Goal: Information Seeking & Learning: Get advice/opinions

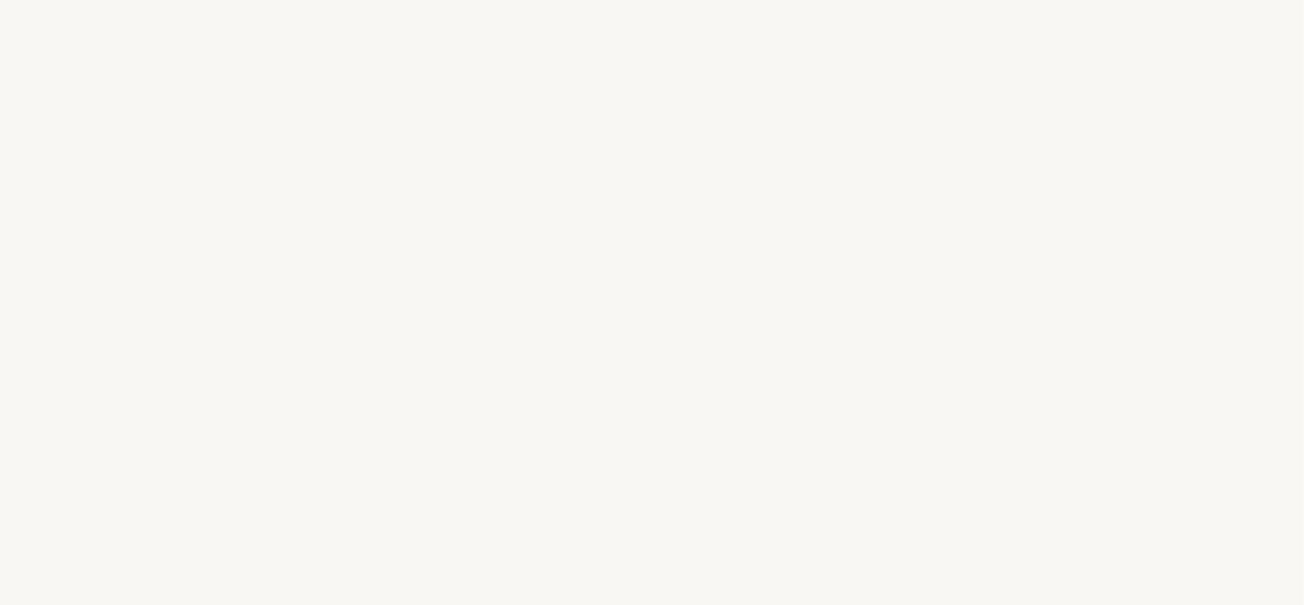
select select "FR"
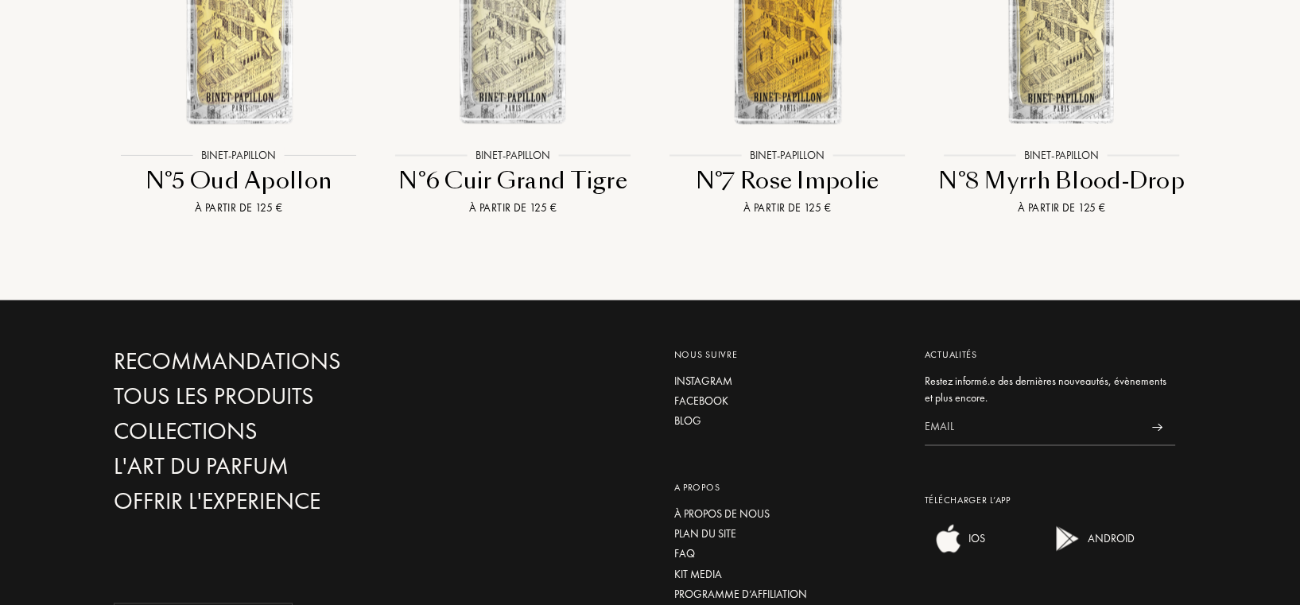
scroll to position [3101, 0]
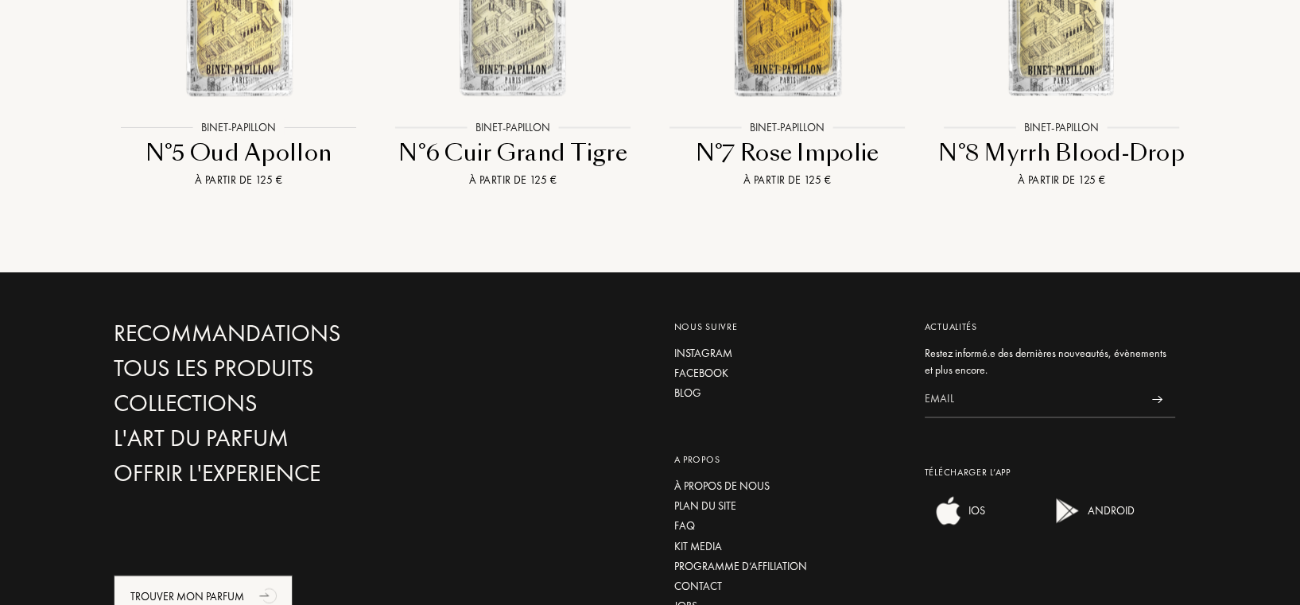
click at [231, 575] on div "Trouver mon parfum" at bounding box center [203, 596] width 179 height 42
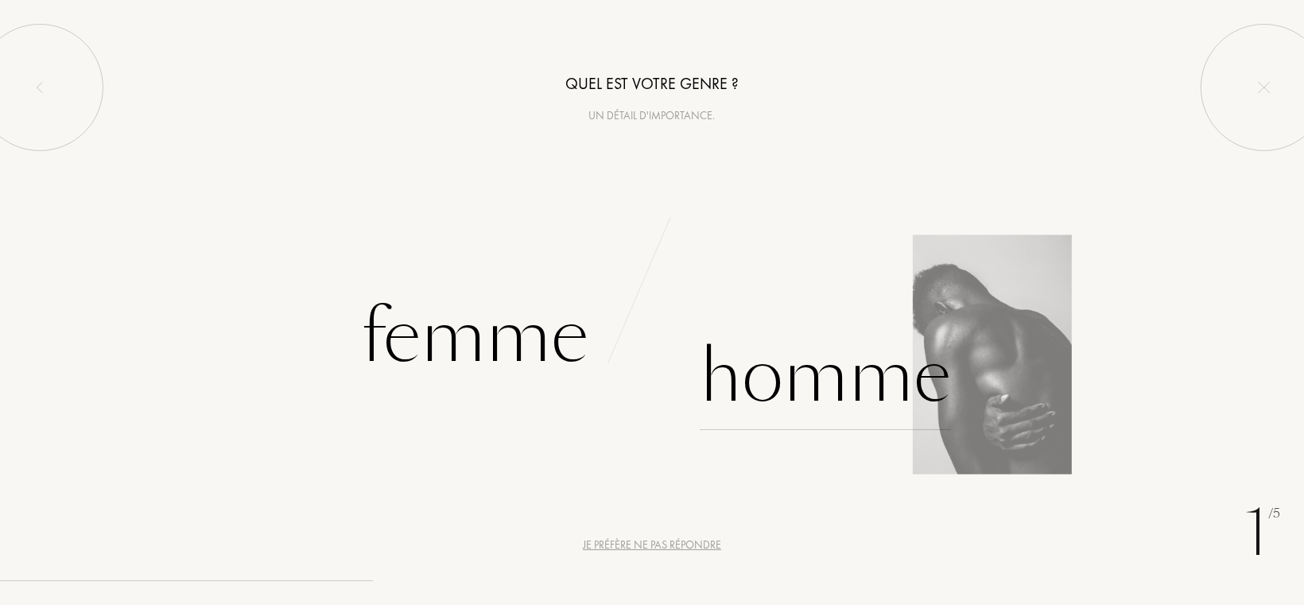
click at [807, 381] on div "Homme" at bounding box center [825, 376] width 251 height 107
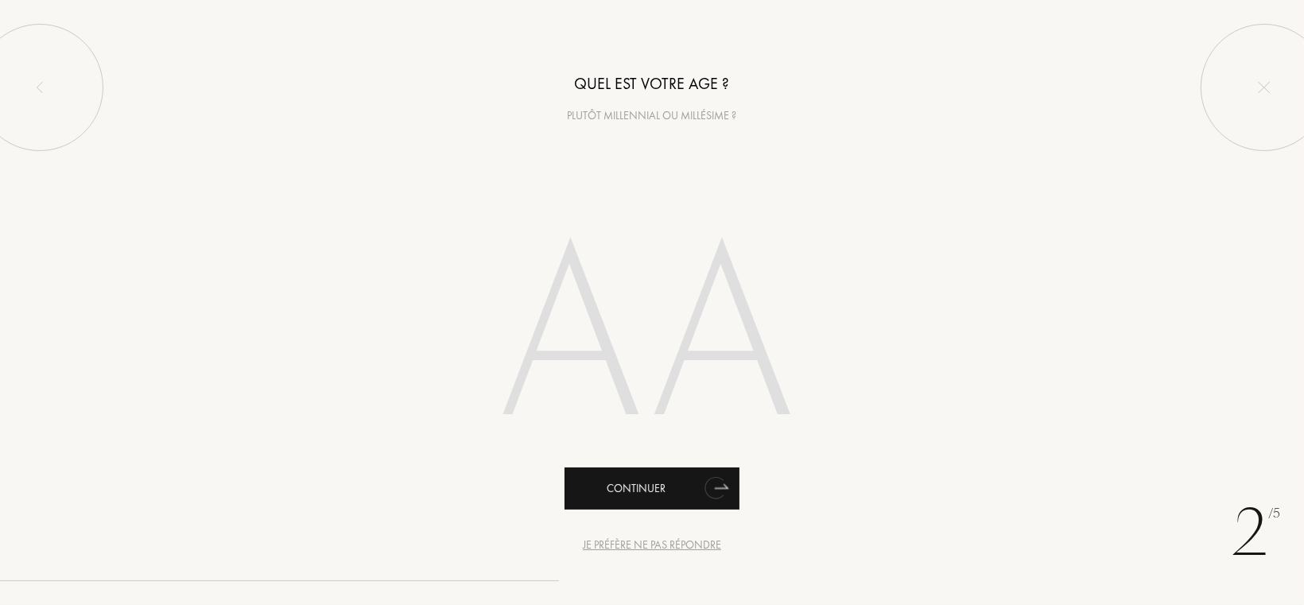
click at [726, 486] on icon "animation" at bounding box center [716, 487] width 32 height 32
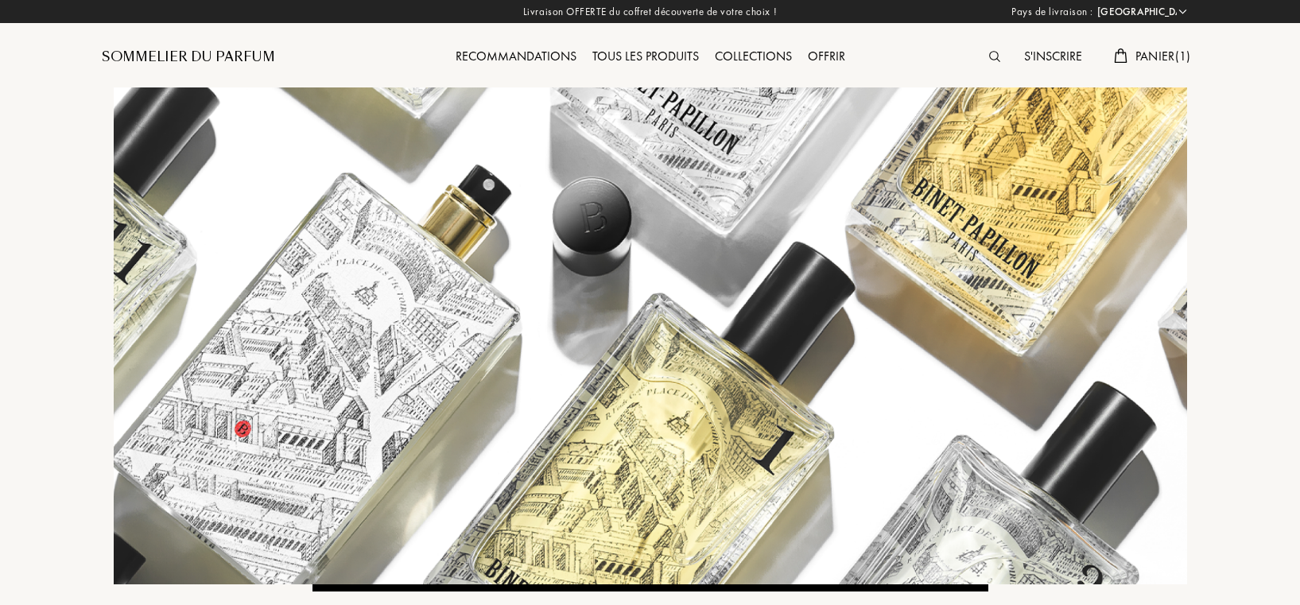
select select "FR"
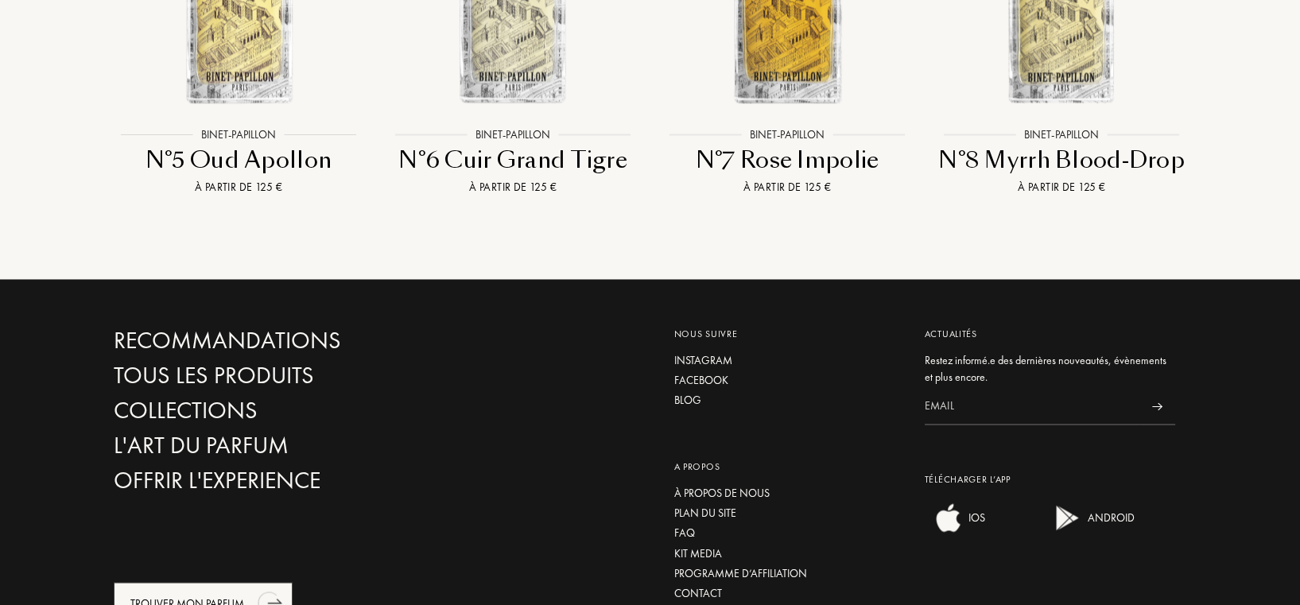
scroll to position [3101, 0]
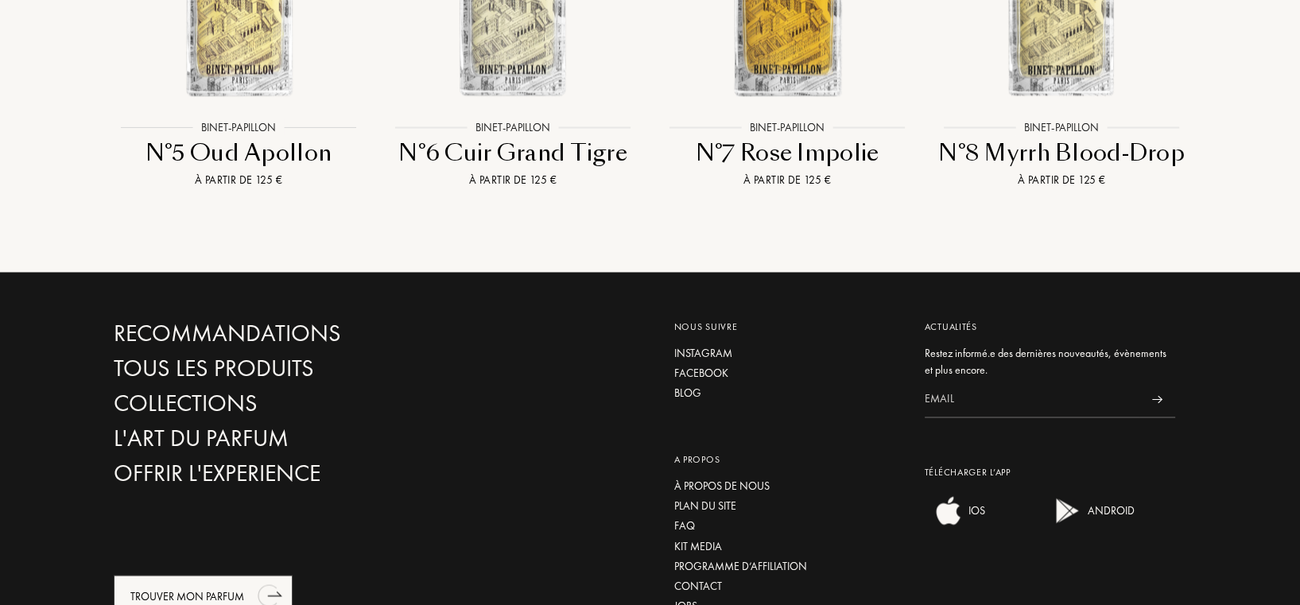
click at [225, 575] on div "Trouver mon parfum" at bounding box center [203, 596] width 179 height 42
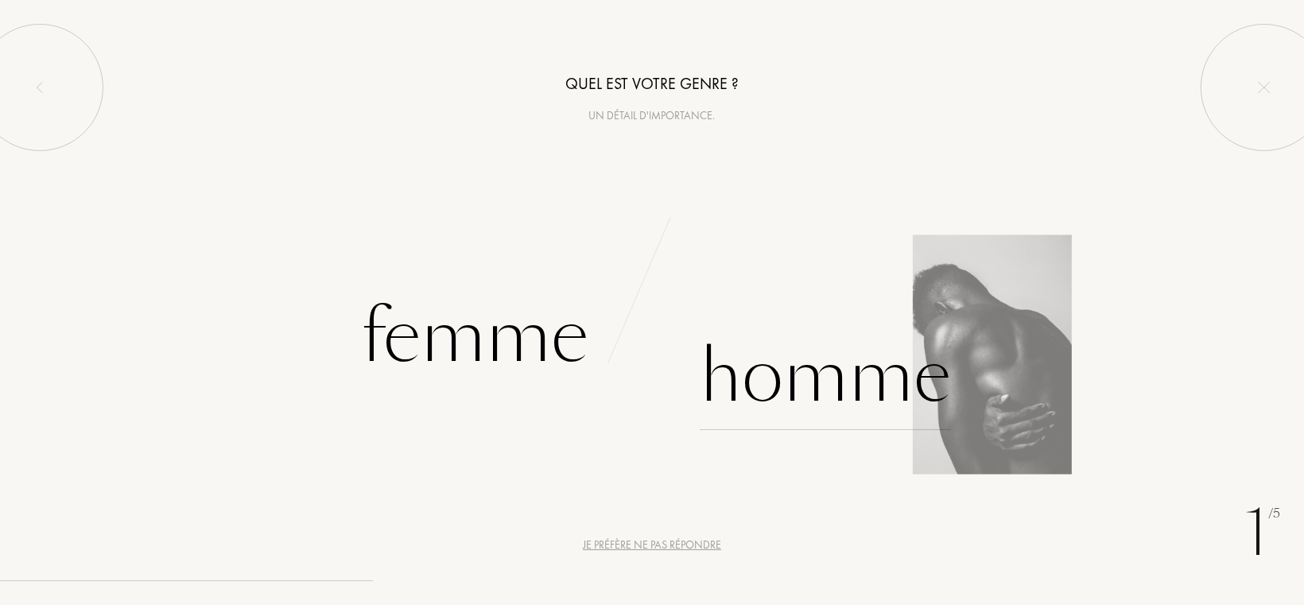
click at [817, 387] on div "Homme" at bounding box center [825, 376] width 251 height 107
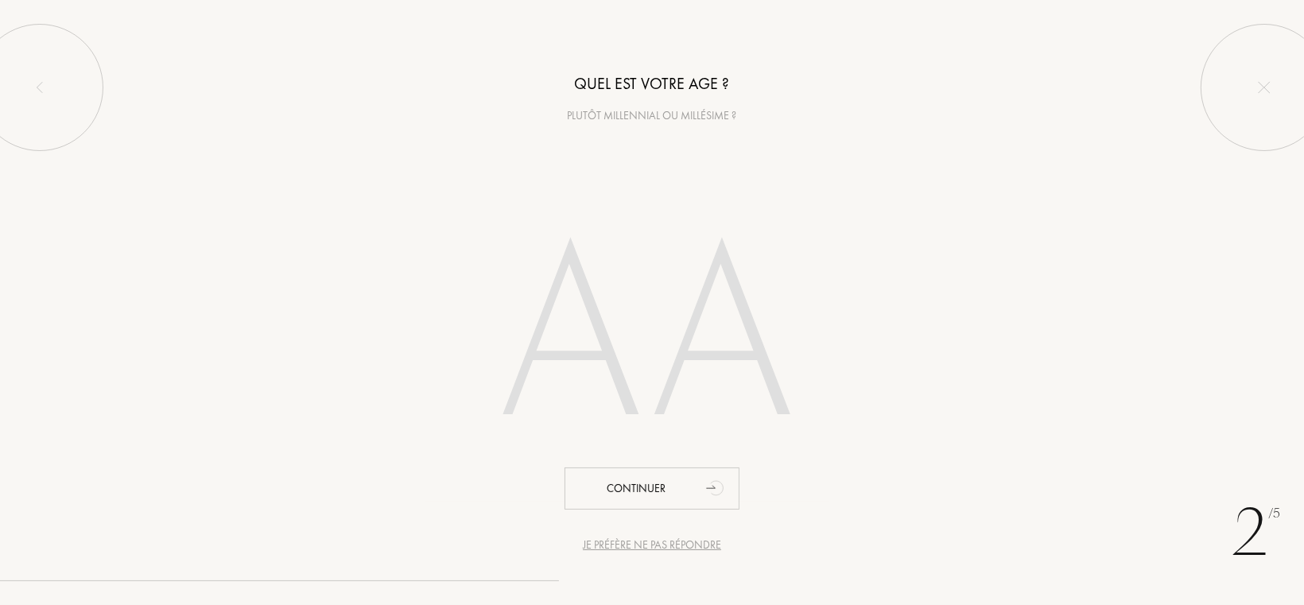
click at [562, 381] on input "number" at bounding box center [651, 341] width 453 height 322
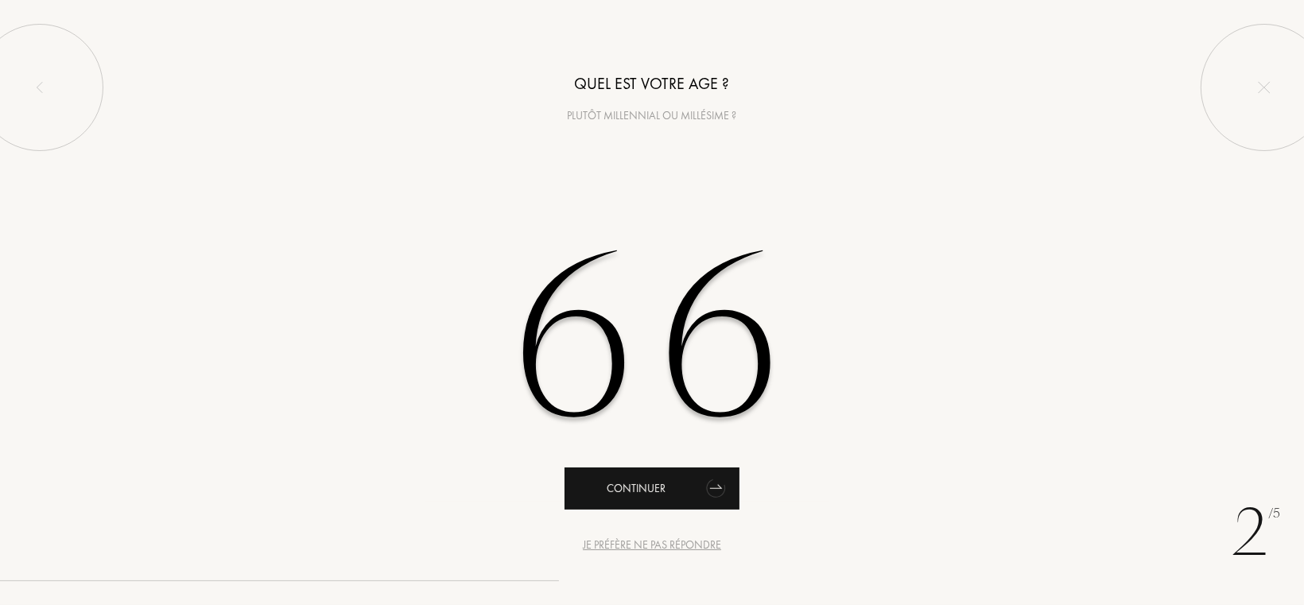
type input "66"
click at [660, 479] on div "Continuer" at bounding box center [652, 489] width 175 height 42
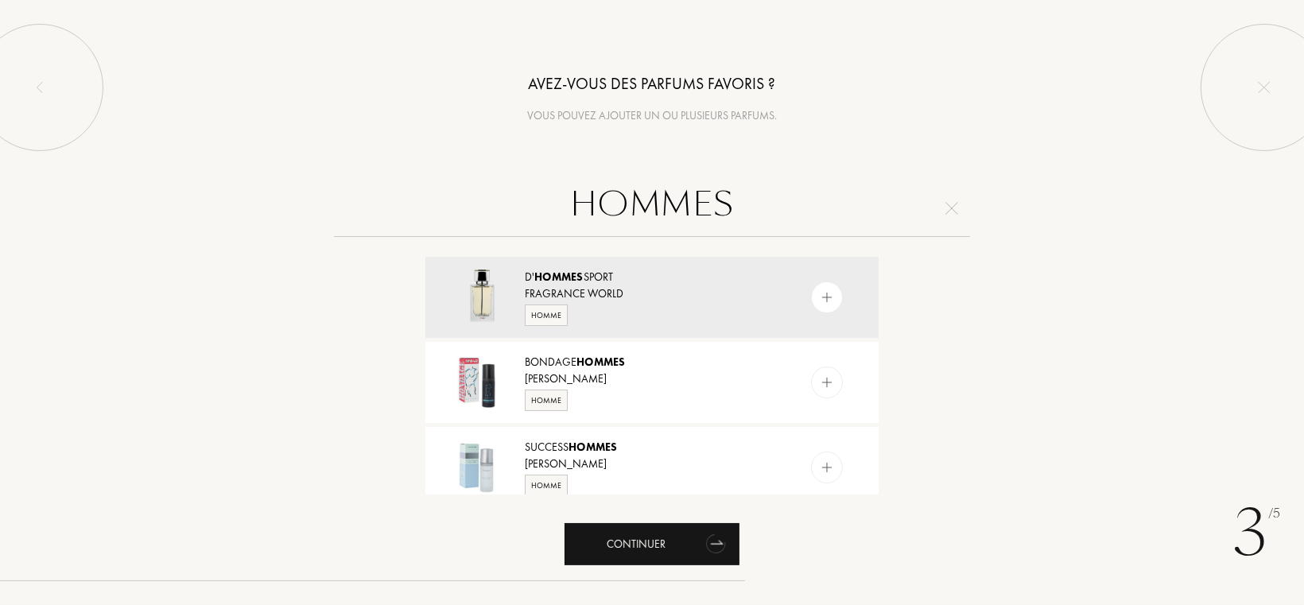
type input "HOMMES"
click at [656, 545] on div "Continuer" at bounding box center [652, 544] width 175 height 42
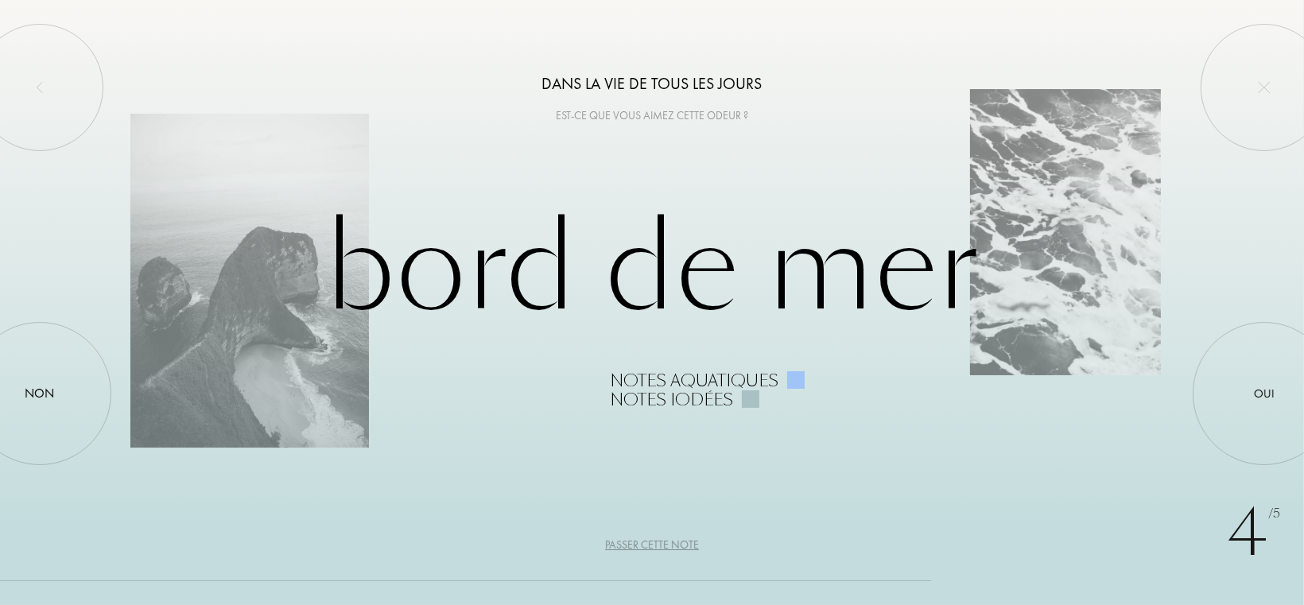
click at [675, 545] on div "Passer cette note" at bounding box center [652, 545] width 94 height 17
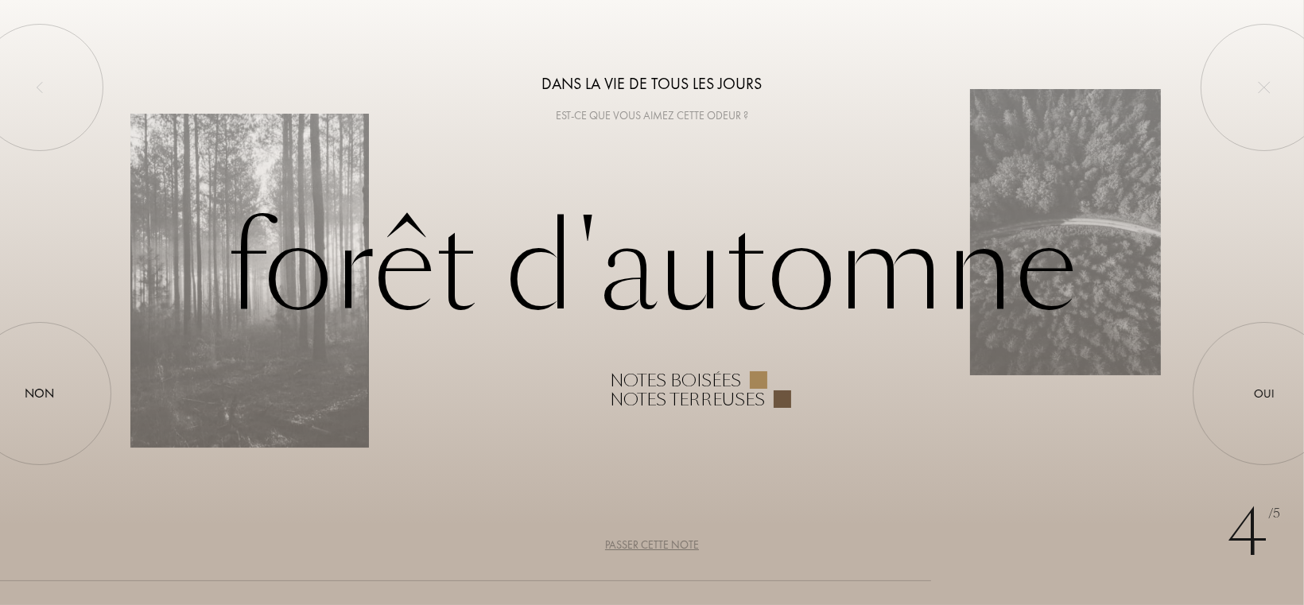
click at [675, 545] on div "Passer cette note" at bounding box center [652, 545] width 94 height 17
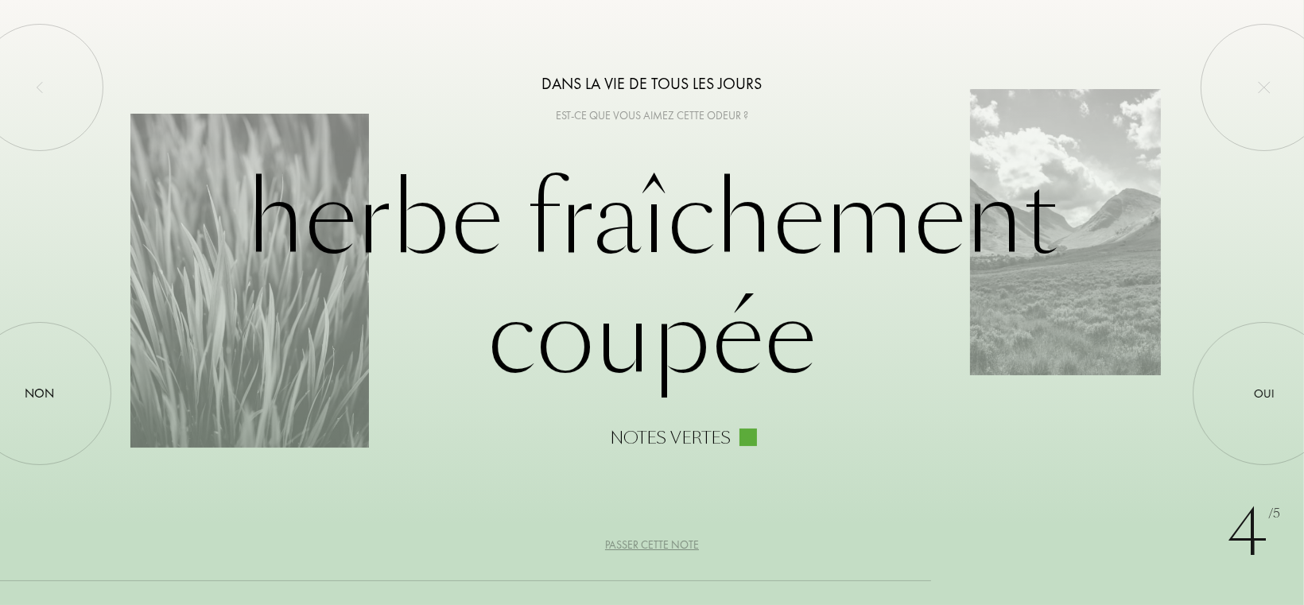
click at [677, 539] on div "Passer cette note" at bounding box center [652, 545] width 94 height 17
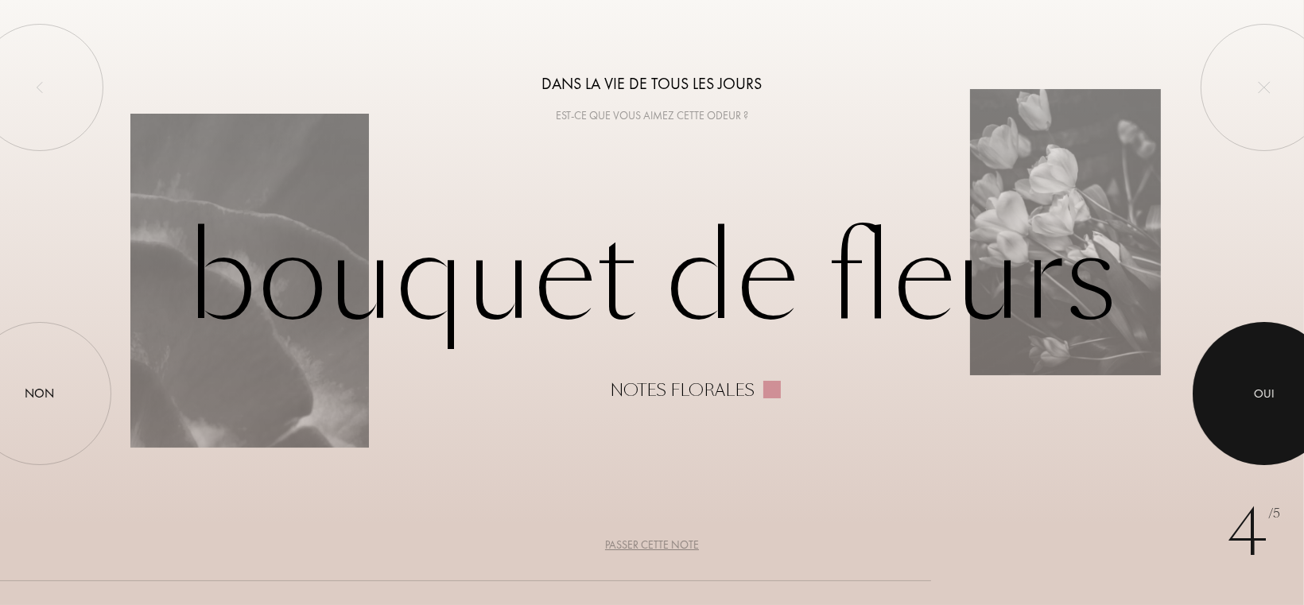
click at [1275, 401] on div at bounding box center [1264, 393] width 143 height 143
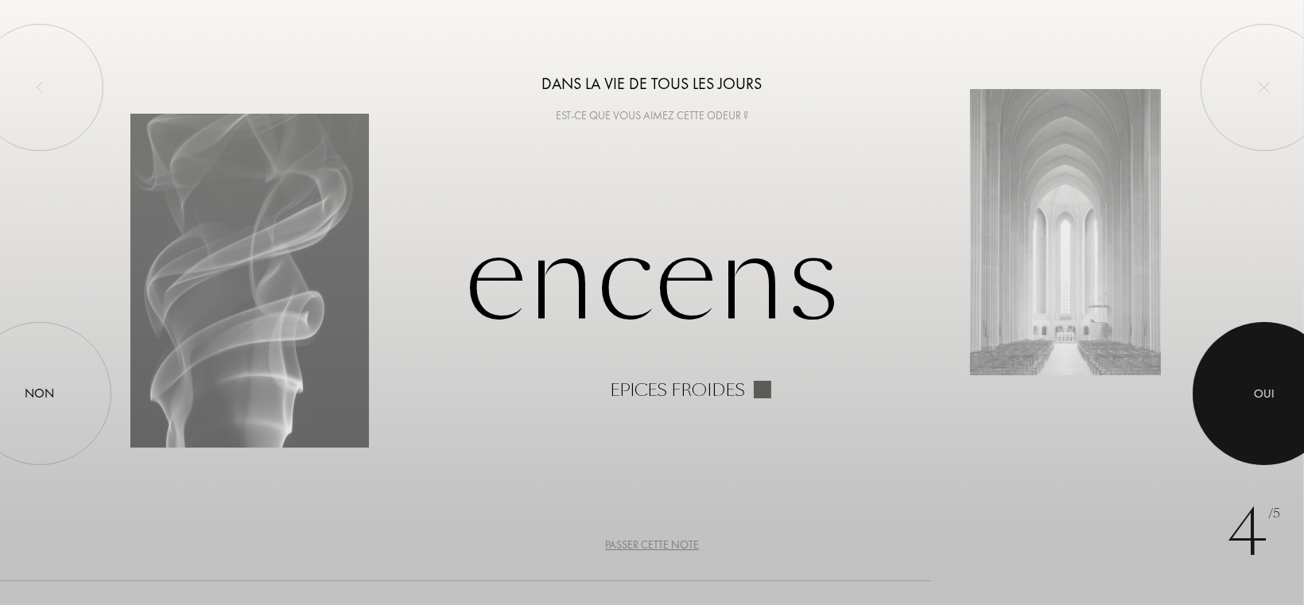
click at [1269, 360] on div at bounding box center [1264, 393] width 143 height 143
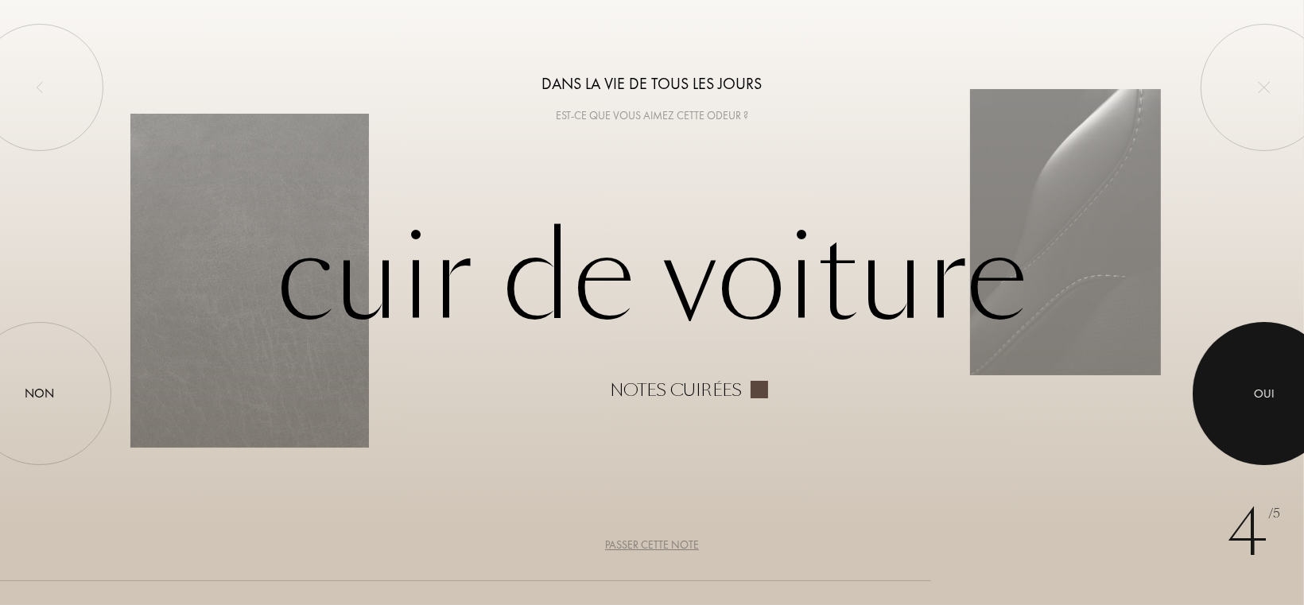
click at [1252, 398] on div at bounding box center [1264, 393] width 143 height 143
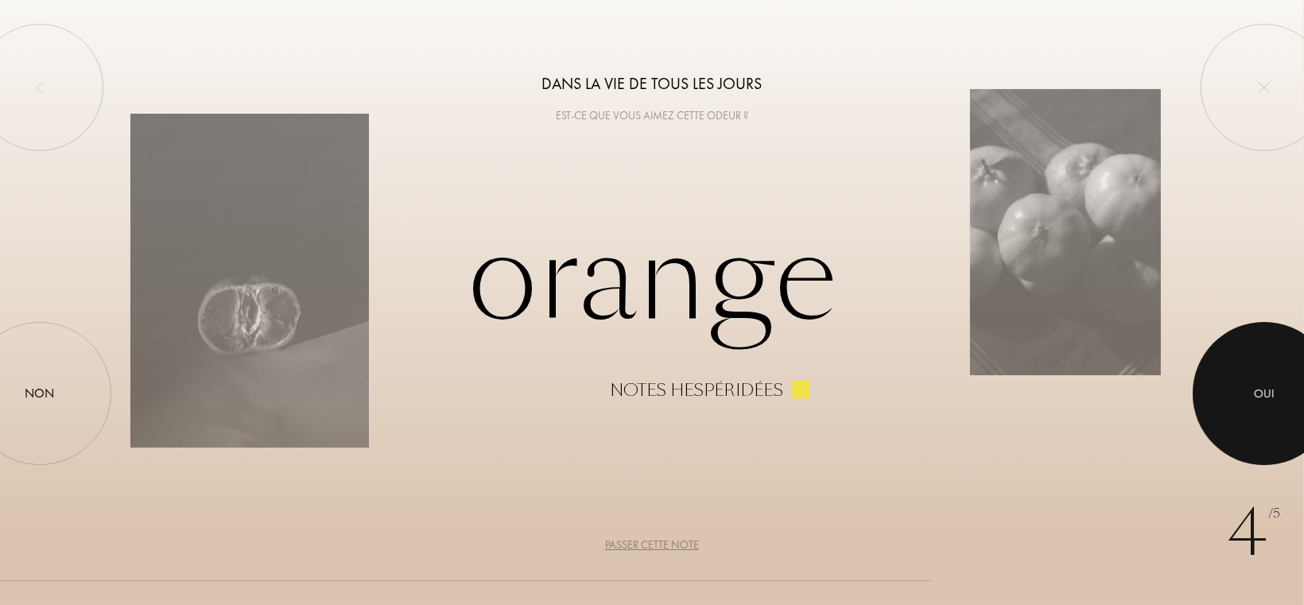
click at [1251, 397] on div at bounding box center [1264, 393] width 143 height 143
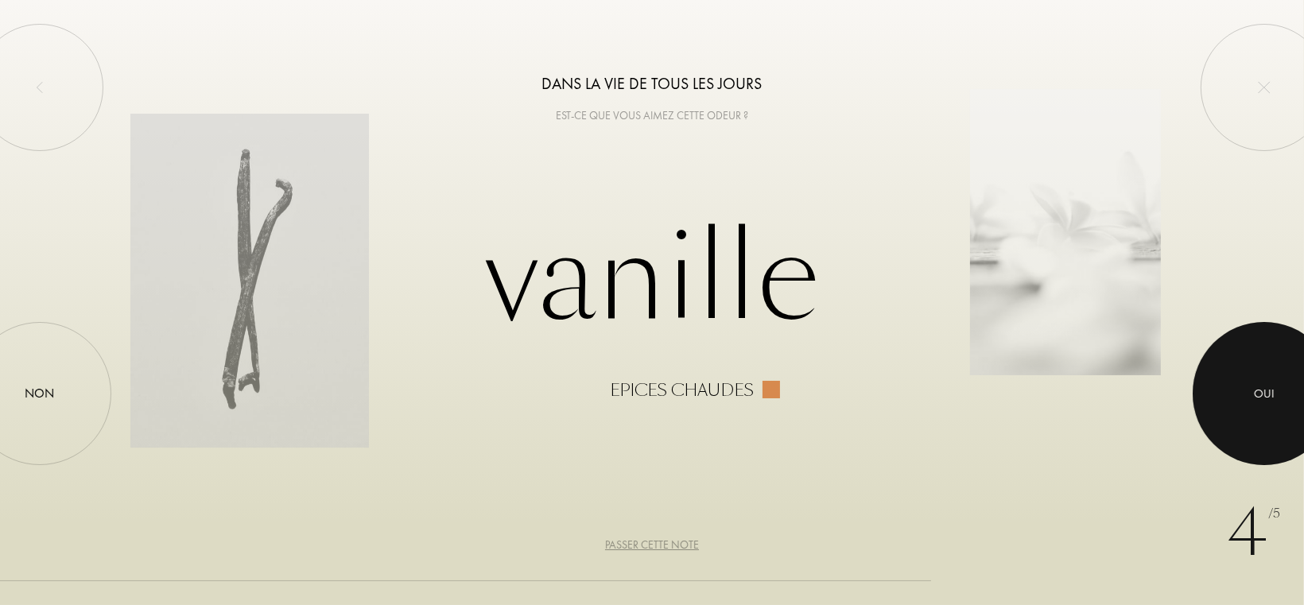
click at [1251, 397] on div at bounding box center [1264, 393] width 143 height 143
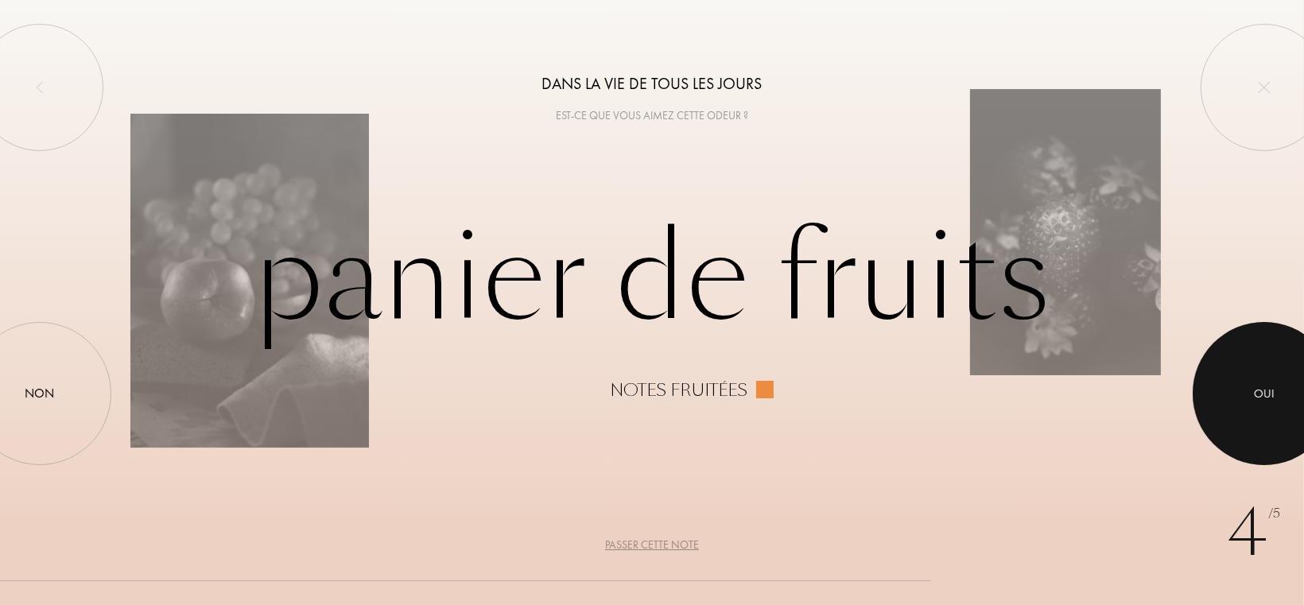
click at [1251, 396] on div at bounding box center [1264, 393] width 143 height 143
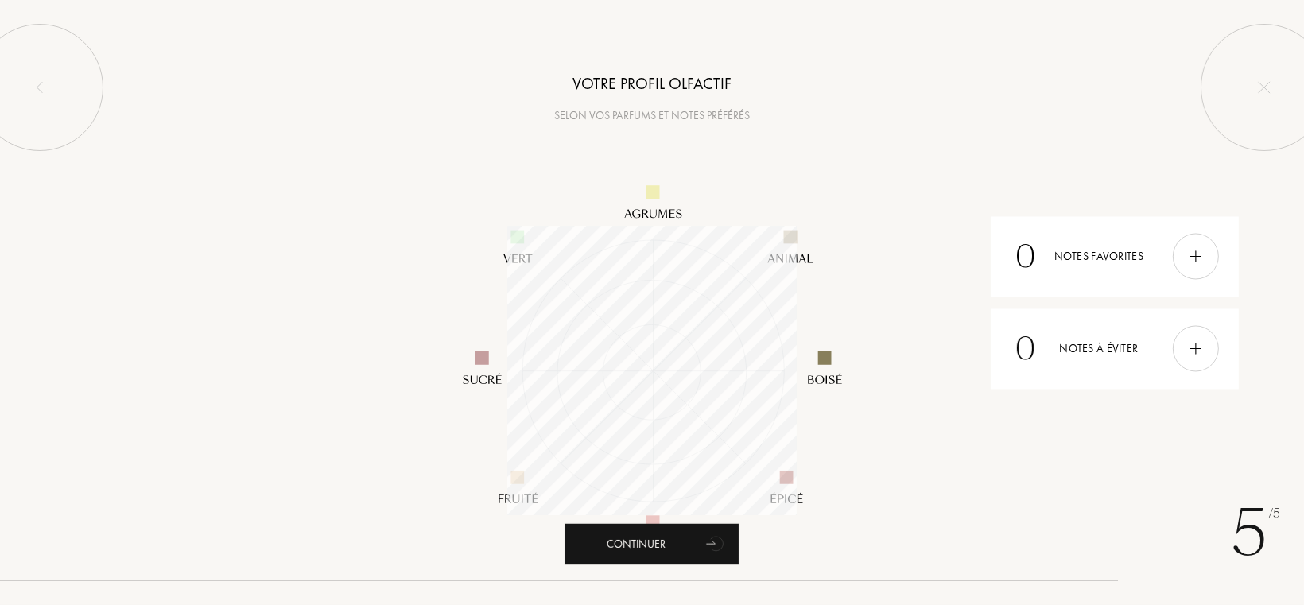
scroll to position [290, 290]
click at [1108, 258] on div "0 Notes favorites" at bounding box center [1115, 256] width 248 height 80
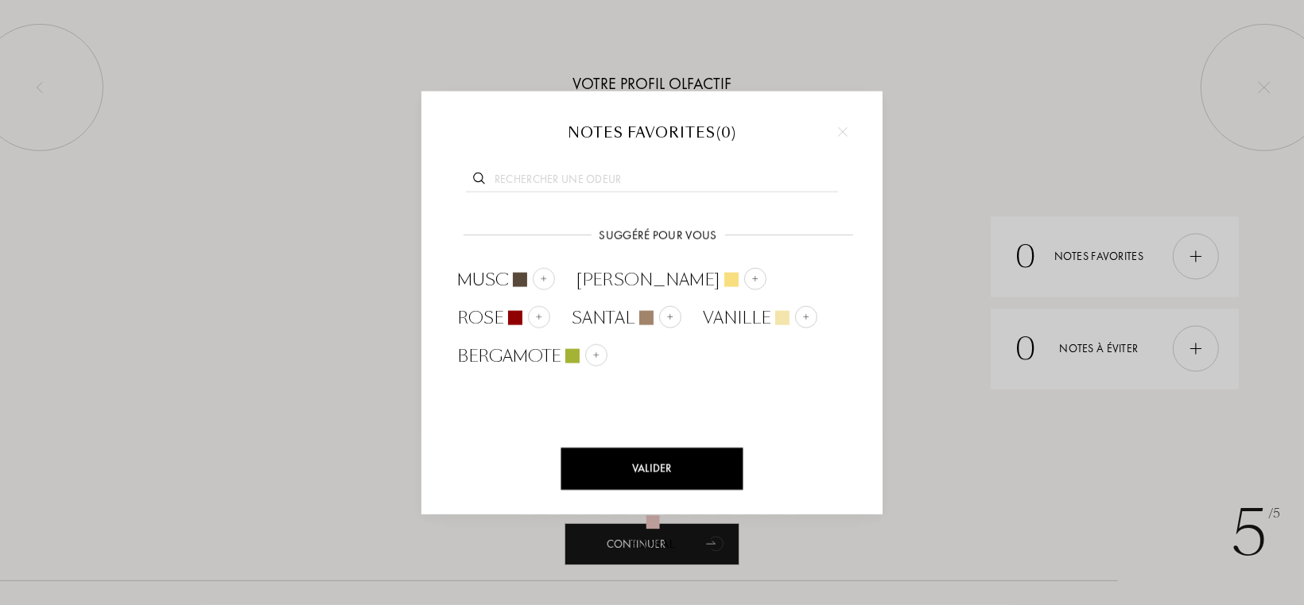
click at [677, 469] on div "Valider" at bounding box center [652, 469] width 182 height 42
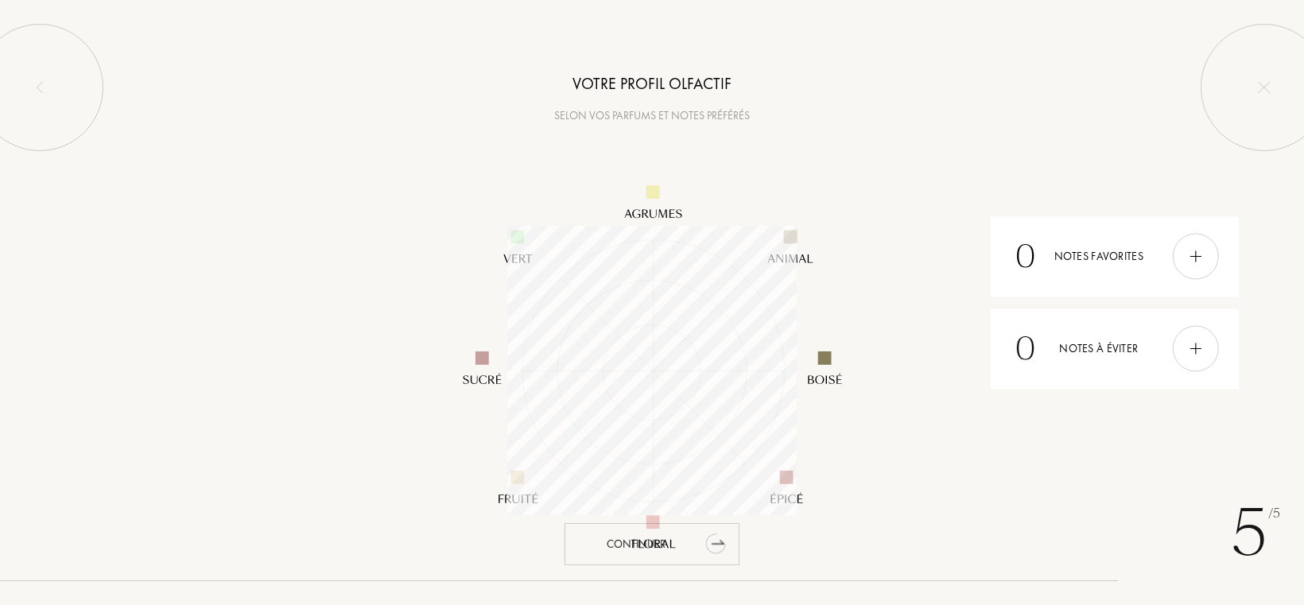
click at [654, 540] on div "Continuer" at bounding box center [652, 544] width 175 height 42
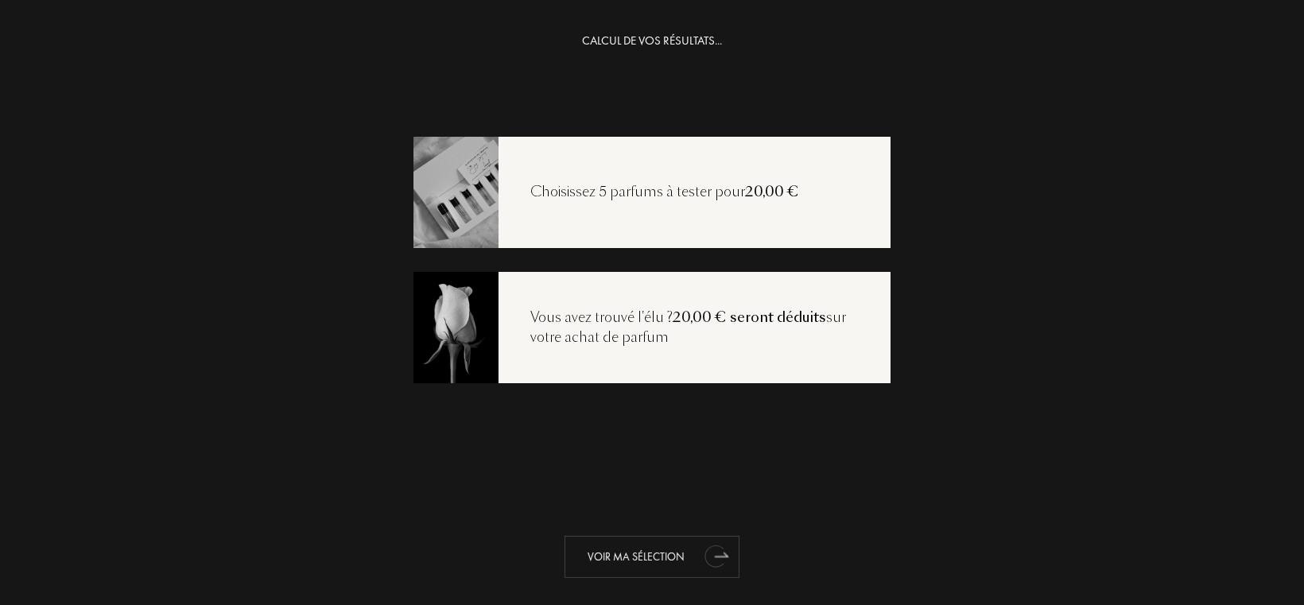
click at [664, 541] on div "Voir ma sélection" at bounding box center [652, 557] width 175 height 42
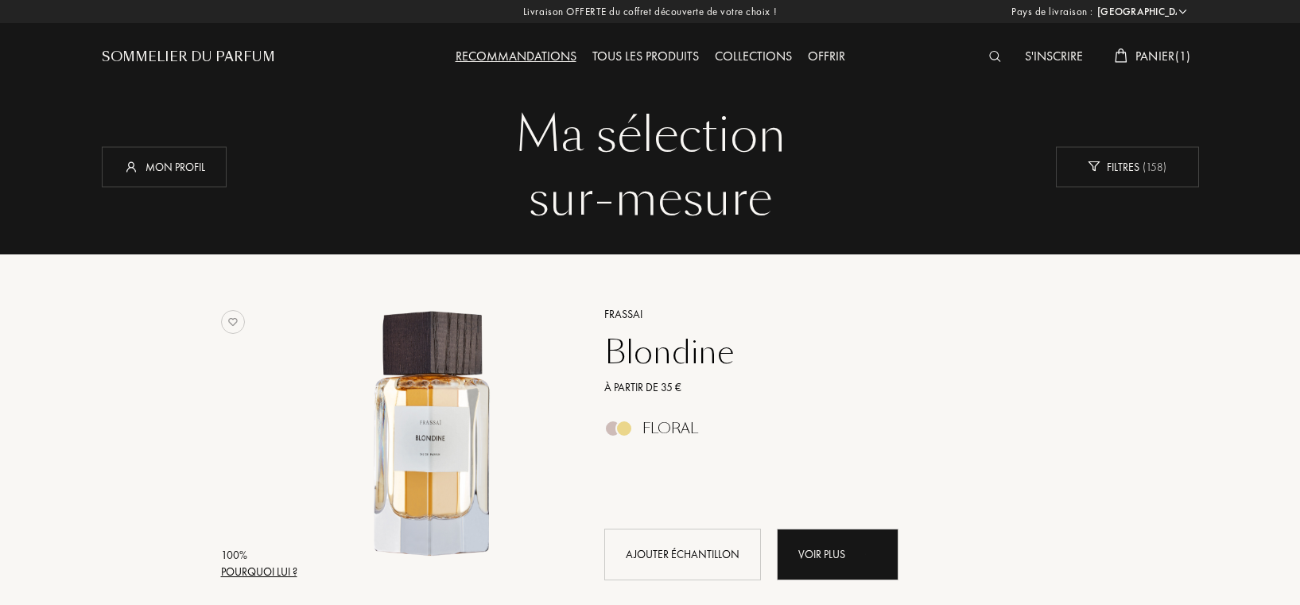
select select "FR"
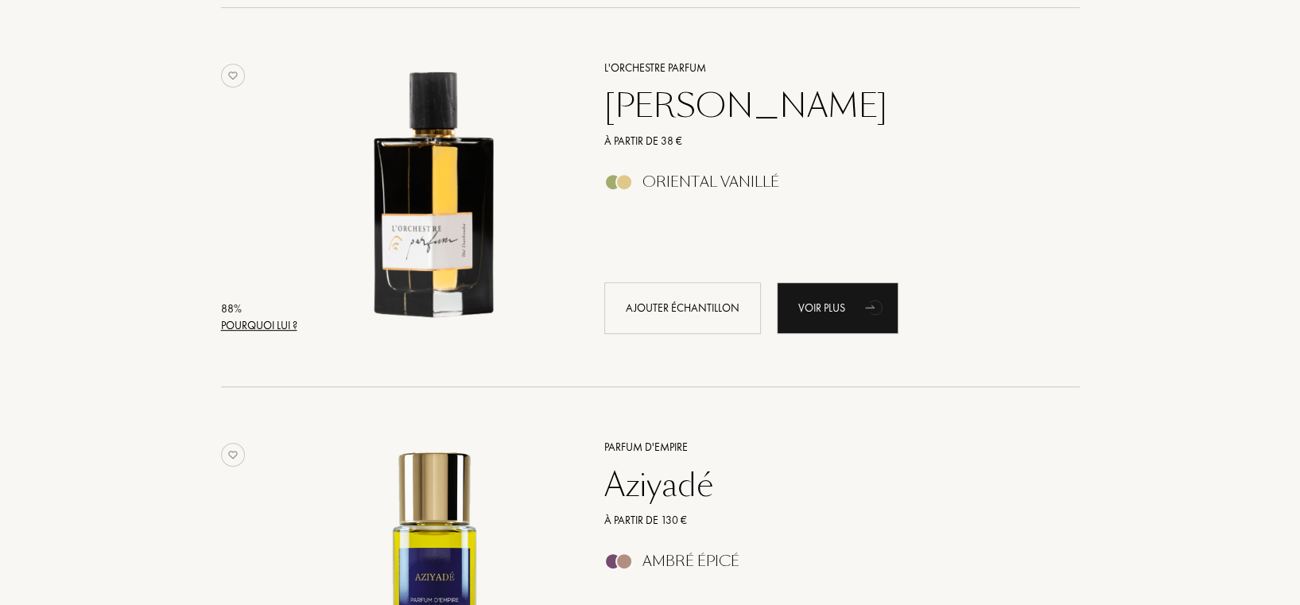
scroll to position [1034, 0]
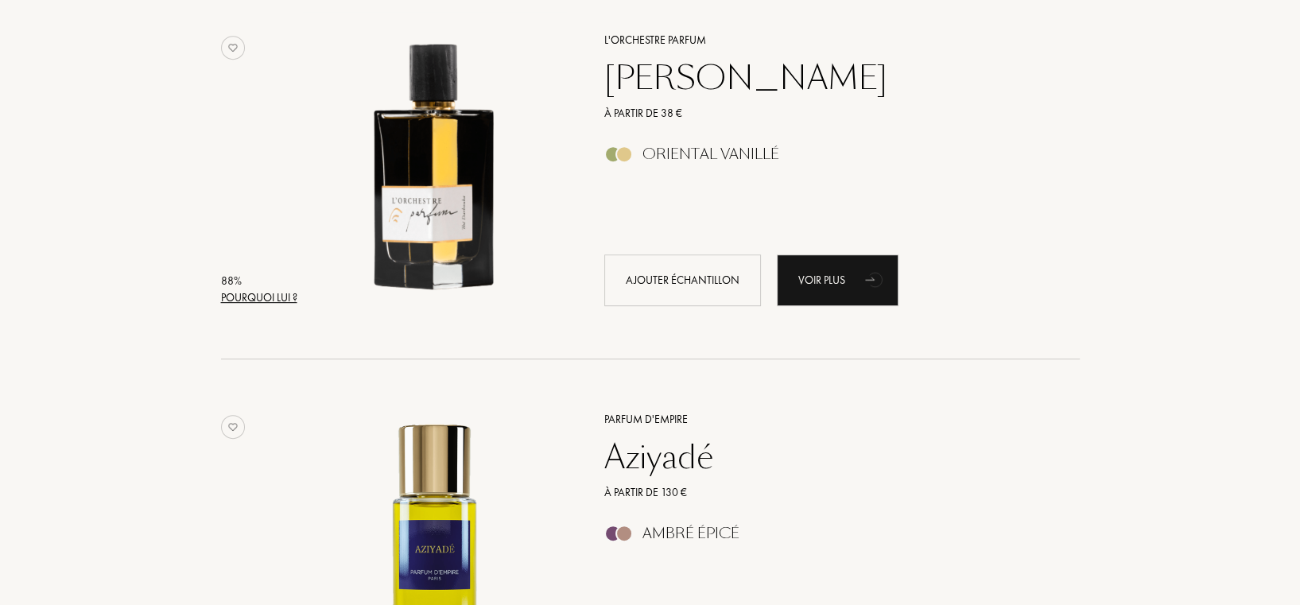
click at [720, 150] on div "Oriental Vanillé" at bounding box center [710, 153] width 137 height 17
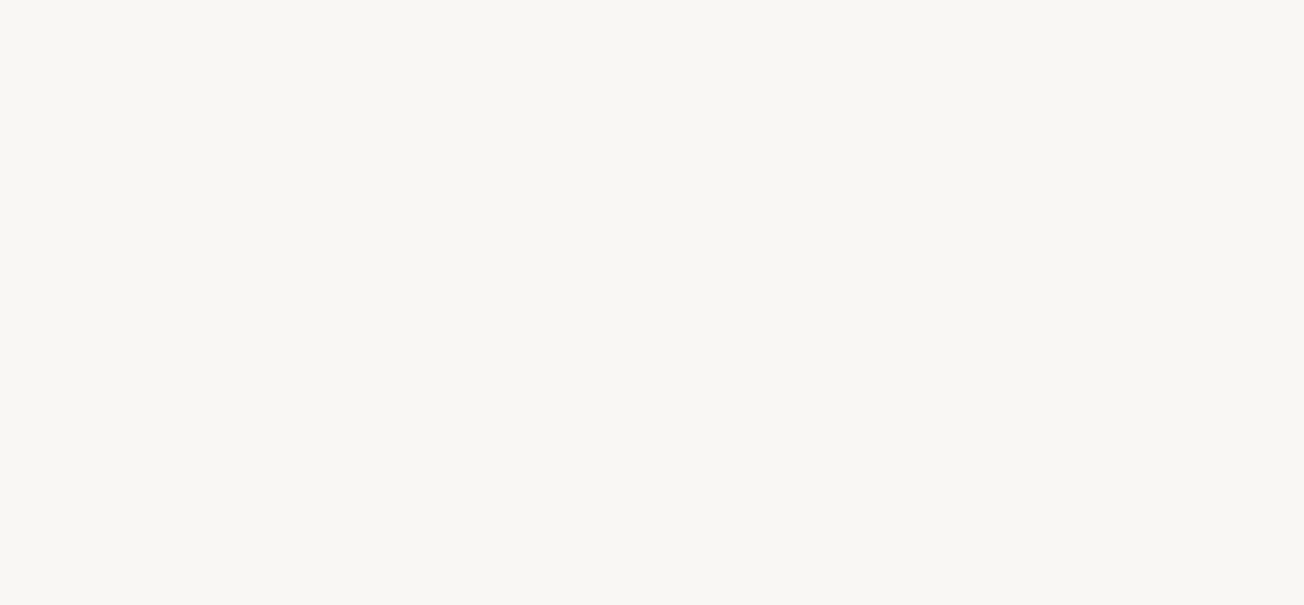
select select "FR"
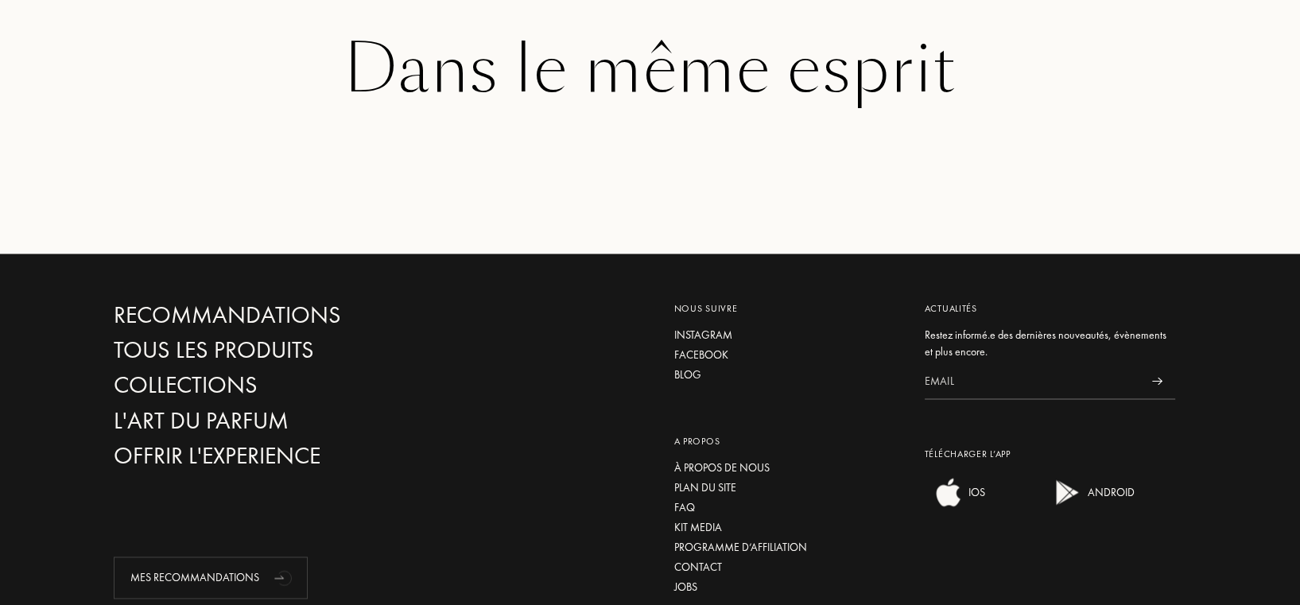
scroll to position [2624, 0]
